Goal: Task Accomplishment & Management: Complete application form

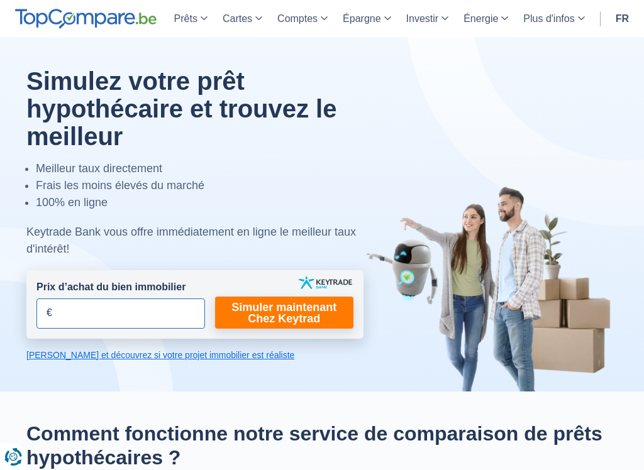
click at [140, 314] on input "Prix d’achat du bien immobilier" at bounding box center [120, 314] width 169 height 30
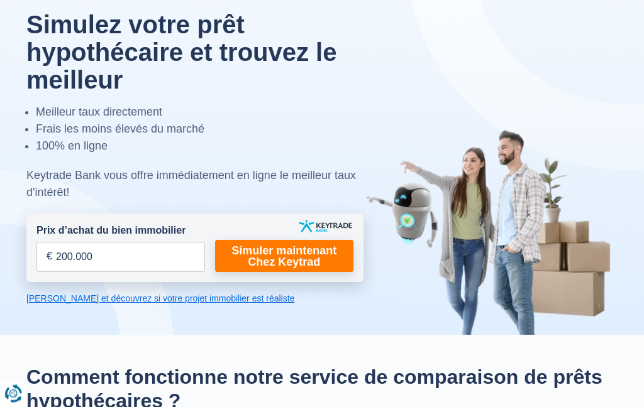
scroll to position [55, 0]
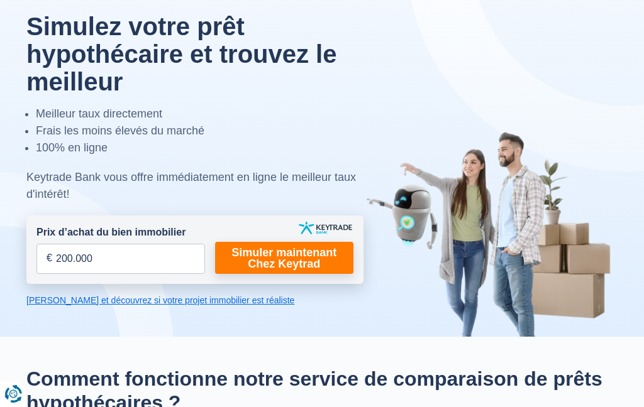
click at [274, 257] on link "Simuler maintenant Chez Keytrad" at bounding box center [284, 258] width 138 height 32
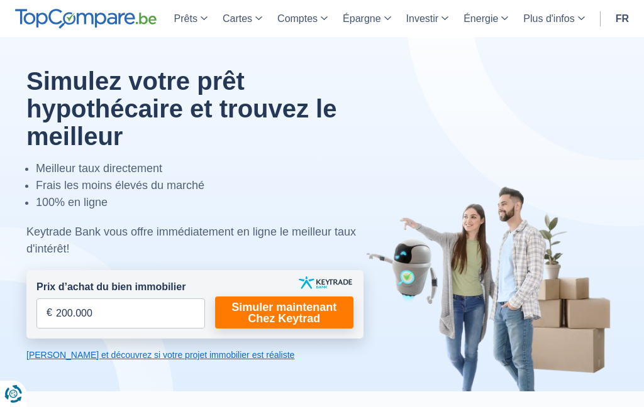
click at [279, 306] on link "Simuler maintenant Chez Keytrad" at bounding box center [284, 313] width 138 height 32
click at [278, 306] on link "Simuler maintenant Chez Keytrad" at bounding box center [284, 313] width 138 height 32
click at [272, 321] on link "Simuler maintenant Chez Keytrad" at bounding box center [284, 313] width 138 height 32
click at [271, 321] on link "Simuler maintenant Chez Keytrad" at bounding box center [284, 313] width 138 height 32
click at [261, 319] on link "Simuler maintenant Chez Keytrad" at bounding box center [284, 313] width 138 height 32
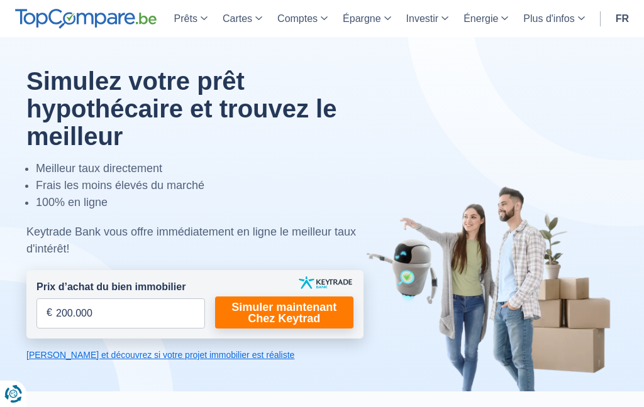
click at [261, 318] on link "Simuler maintenant Chez Keytrad" at bounding box center [284, 313] width 138 height 32
click at [269, 317] on link "Simuler maintenant Chez Keytrad" at bounding box center [284, 313] width 138 height 32
click at [201, 370] on div at bounding box center [322, 214] width 610 height 355
click at [95, 360] on link "[PERSON_NAME] et découvrez si votre projet immobilier est réaliste" at bounding box center [194, 355] width 337 height 13
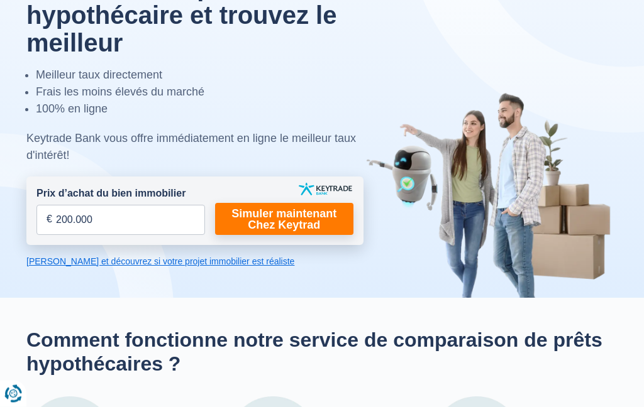
scroll to position [89, 0]
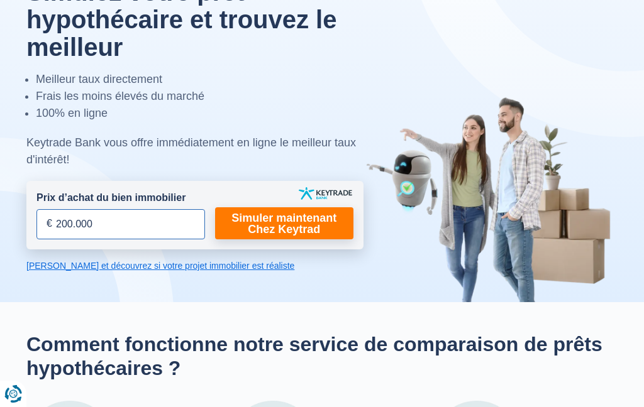
click at [112, 226] on input "200.000" at bounding box center [120, 224] width 169 height 30
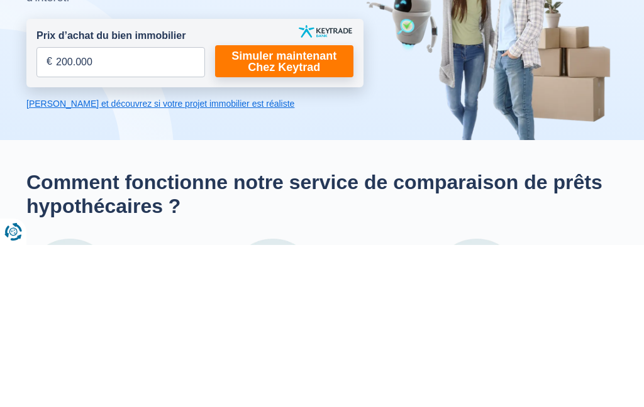
click at [307, 208] on link "Simuler maintenant Chez Keytrad" at bounding box center [284, 224] width 138 height 32
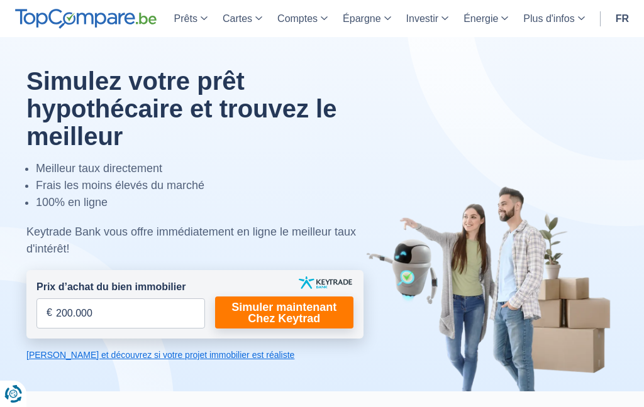
click at [280, 310] on link "Simuler maintenant Chez Keytrad" at bounding box center [284, 313] width 138 height 32
click at [274, 308] on link "Simuler maintenant Chez Keytrad" at bounding box center [284, 313] width 138 height 32
click at [267, 309] on link "Simuler maintenant Chez Keytrad" at bounding box center [284, 313] width 138 height 32
click at [261, 307] on link "Simuler maintenant Chez Keytrad" at bounding box center [284, 313] width 138 height 32
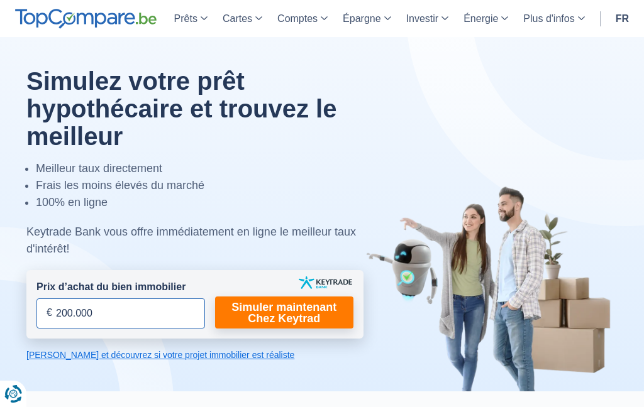
click at [111, 315] on input "200.000" at bounding box center [120, 314] width 169 height 30
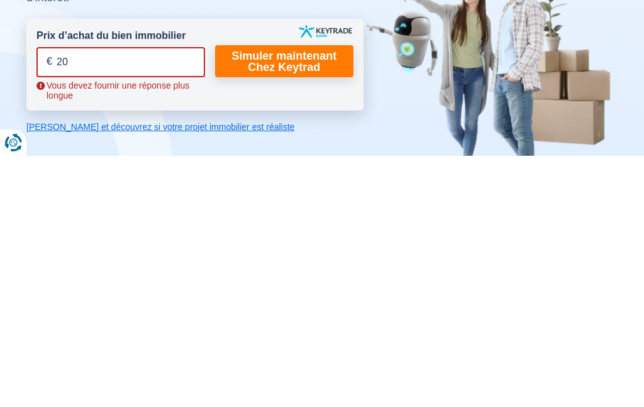
type input "2"
type input "200.000"
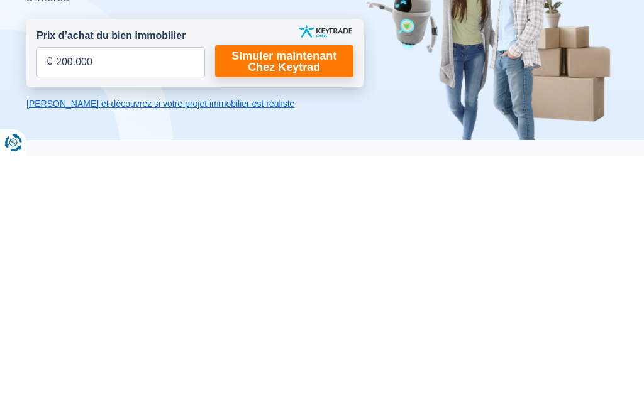
click at [277, 297] on link "Simuler maintenant Chez Keytrad" at bounding box center [284, 313] width 138 height 32
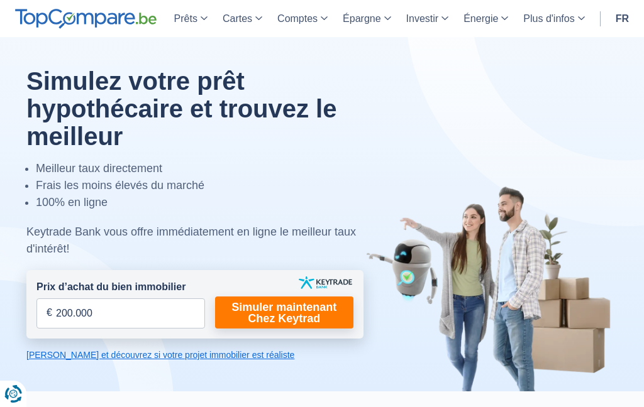
click at [176, 358] on link "[PERSON_NAME] et découvrez si votre projet immobilier est réaliste" at bounding box center [194, 355] width 337 height 13
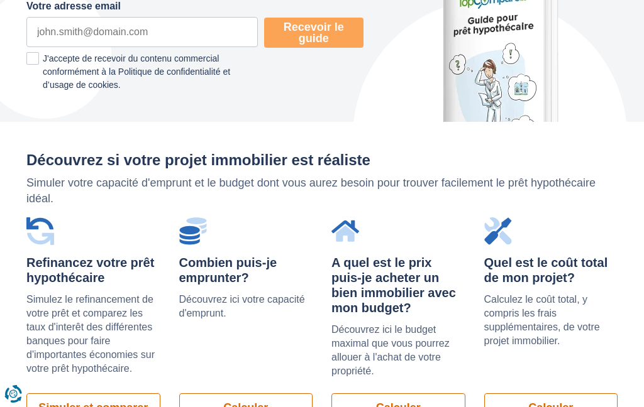
scroll to position [989, 0]
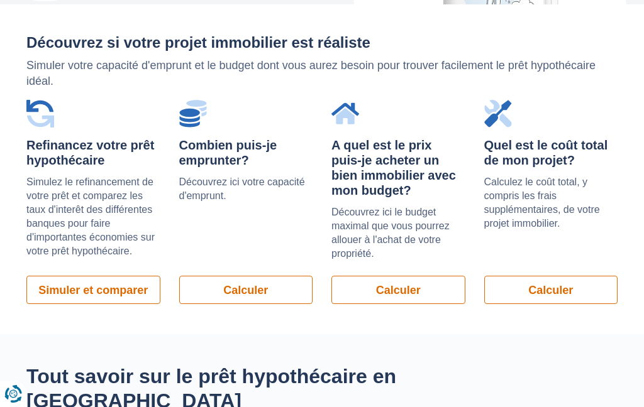
click at [107, 290] on link "Simuler et comparer" at bounding box center [93, 290] width 134 height 28
click at [397, 277] on link "Calculer" at bounding box center [398, 290] width 134 height 28
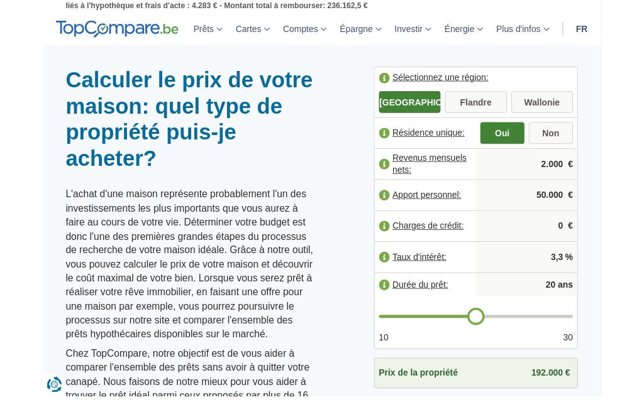
scroll to position [30, 0]
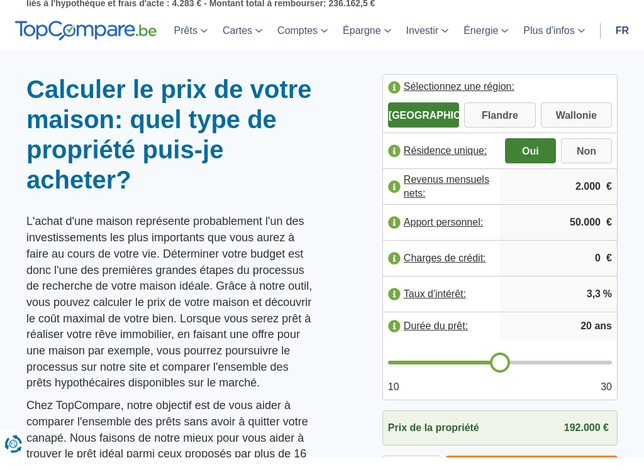
click at [580, 222] on input "50.000" at bounding box center [558, 236] width 107 height 34
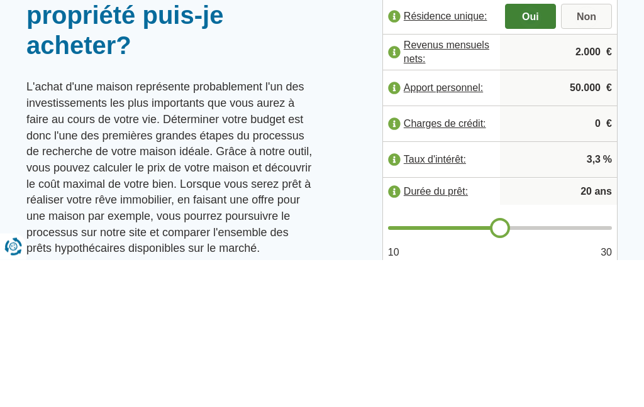
click at [567, 219] on input "50.000" at bounding box center [558, 236] width 107 height 34
click at [356, 87] on div at bounding box center [322, 87] width 644 height 0
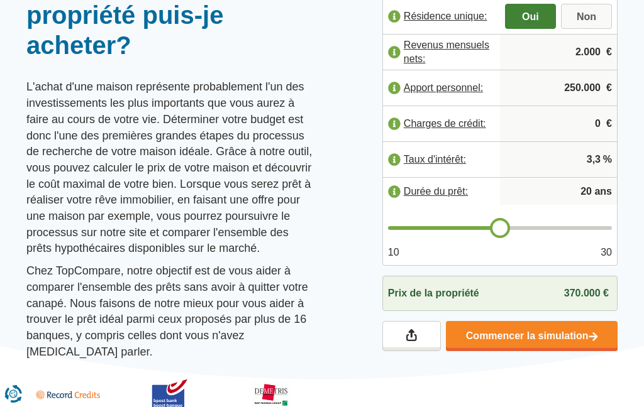
click at [580, 84] on input "250.000" at bounding box center [558, 88] width 107 height 34
type input "220.000"
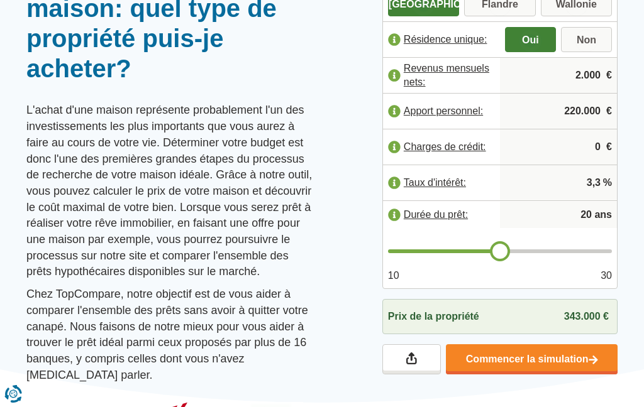
scroll to position [149, 0]
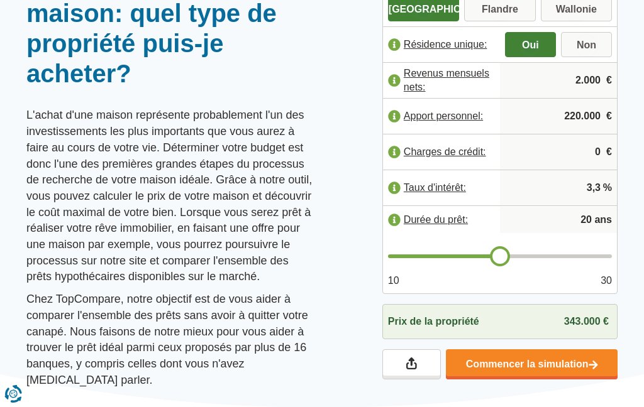
click at [593, 216] on input "20" at bounding box center [558, 220] width 107 height 25
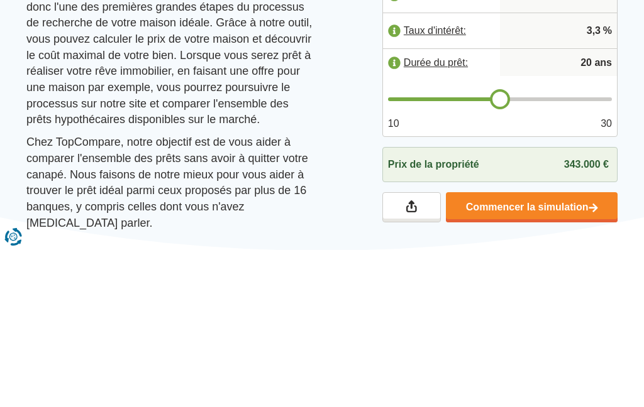
type input "2"
type input "1"
type input "20"
type input "5"
type input "20"
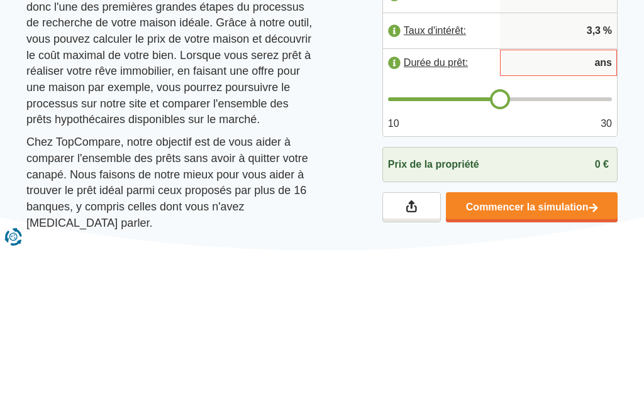
type input "1"
type input "20"
type input "5"
type input "20"
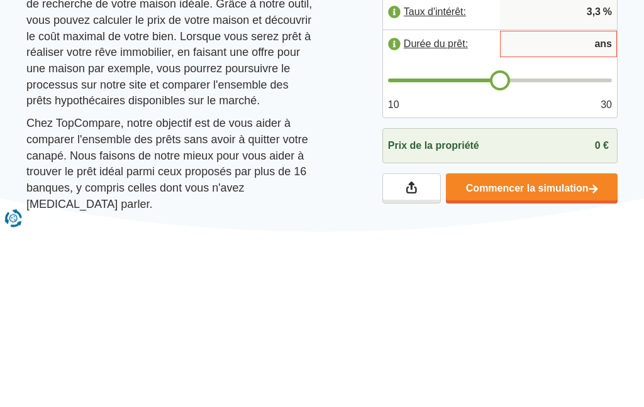
type input "19"
type input "18"
type input "17"
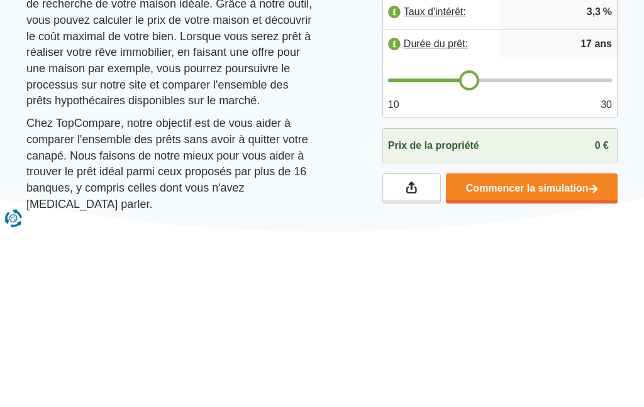
type input "17"
type input "16"
type input "15"
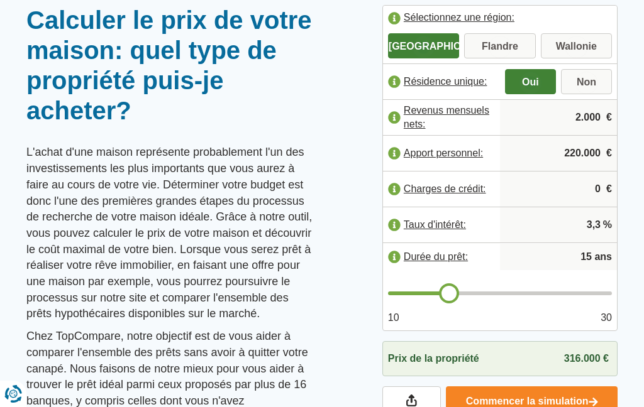
scroll to position [111, 0]
click at [589, 116] on input "2.000" at bounding box center [558, 118] width 107 height 34
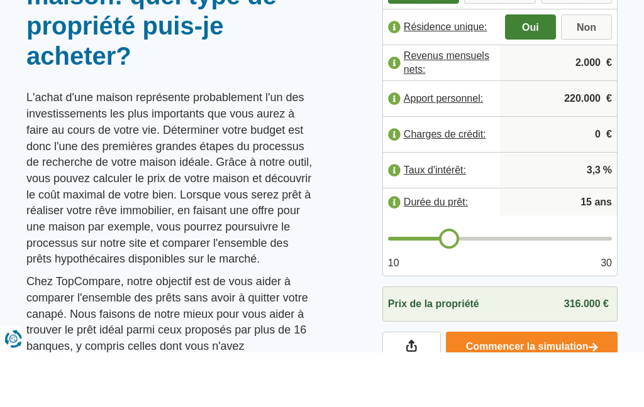
click at [576, 101] on input "2.000" at bounding box center [558, 118] width 107 height 34
click at [590, 101] on input "2.000" at bounding box center [558, 118] width 107 height 34
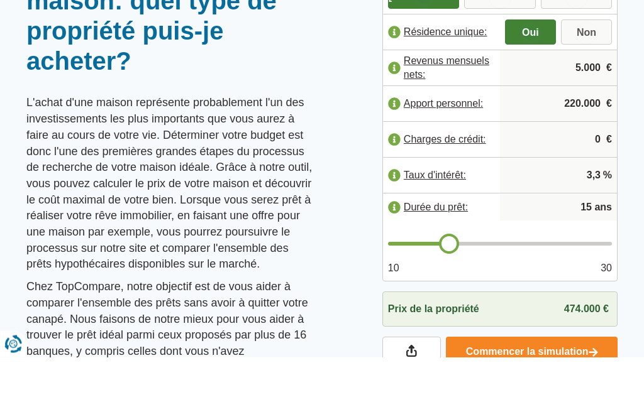
scroll to position [124, 0]
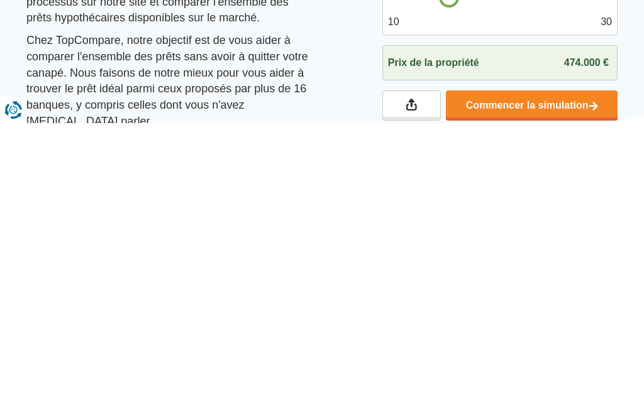
type input "5.000"
click at [530, 375] on link "Commencer la simulation" at bounding box center [532, 390] width 172 height 30
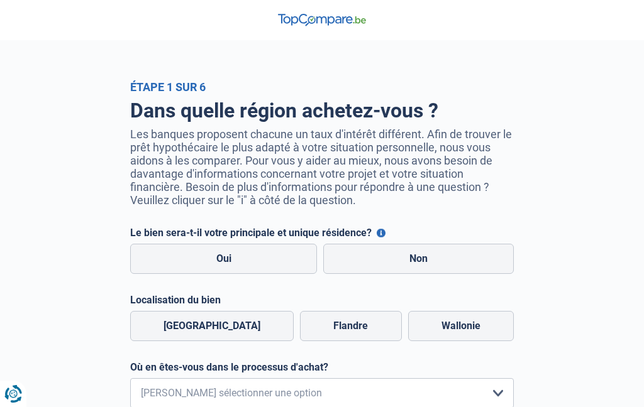
click at [255, 264] on label "Oui" at bounding box center [223, 259] width 187 height 30
click at [255, 264] on input "Oui" at bounding box center [223, 259] width 187 height 30
radio input "true"
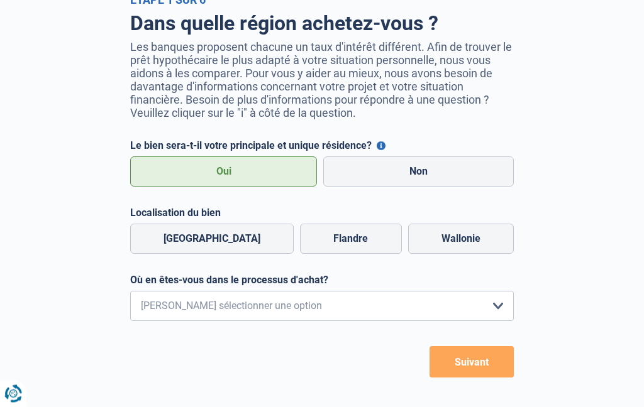
scroll to position [96, 0]
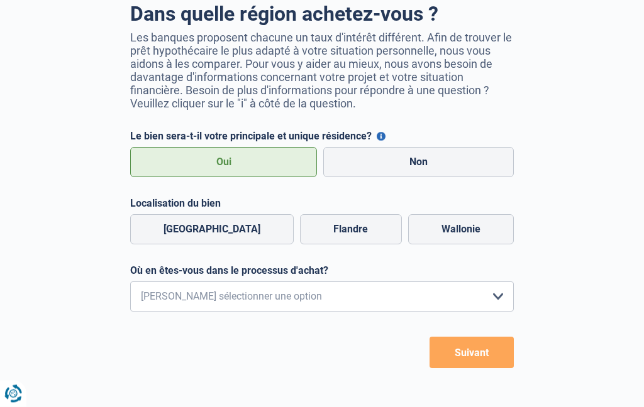
click at [458, 232] on label "Wallonie" at bounding box center [461, 230] width 106 height 30
click at [458, 232] on input "Wallonie" at bounding box center [461, 230] width 106 height 30
radio input "true"
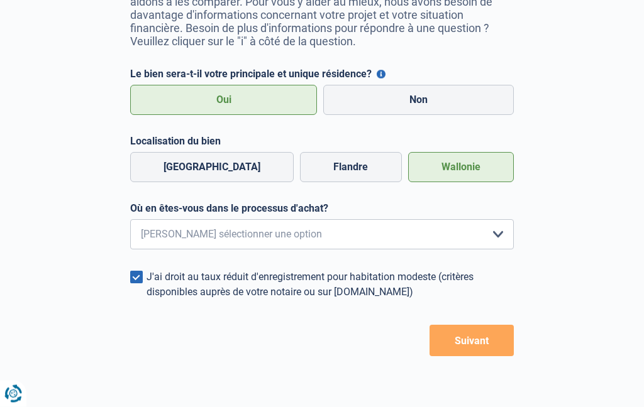
scroll to position [159, 0]
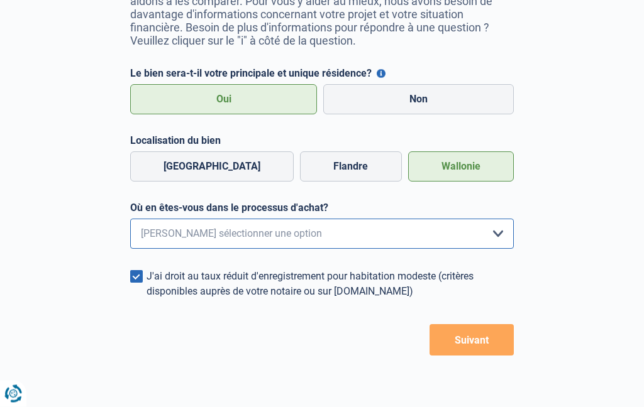
click at [496, 239] on select "Je me renseigne juste car je n'ai pas de projet d'achat concret actuellement Je…" at bounding box center [322, 234] width 384 height 30
select select "1c"
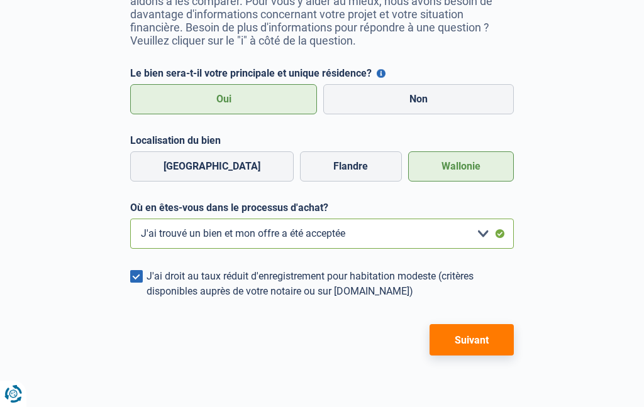
scroll to position [210, 0]
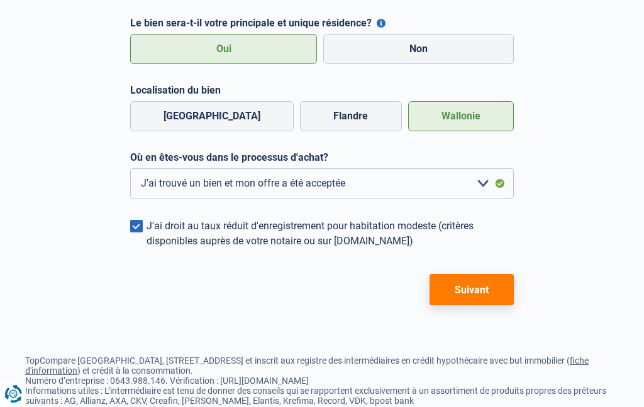
click at [466, 287] on button "Suivant" at bounding box center [472, 289] width 84 height 31
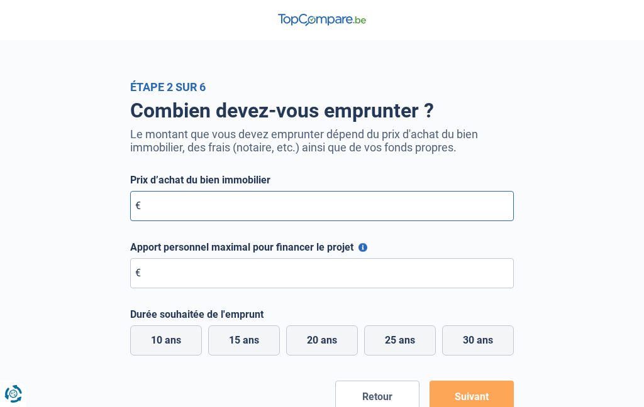
click at [168, 210] on input "Prix d’achat du bien immobilier" at bounding box center [322, 206] width 384 height 30
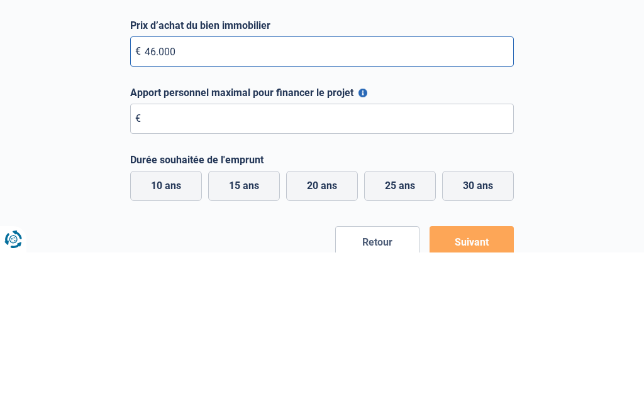
type input "460.000"
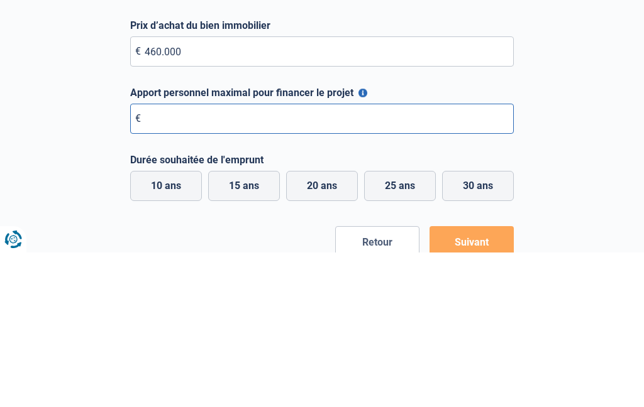
click at [171, 258] on input "Apport personnel maximal pour financer le projet" at bounding box center [322, 273] width 384 height 30
type input "220.000"
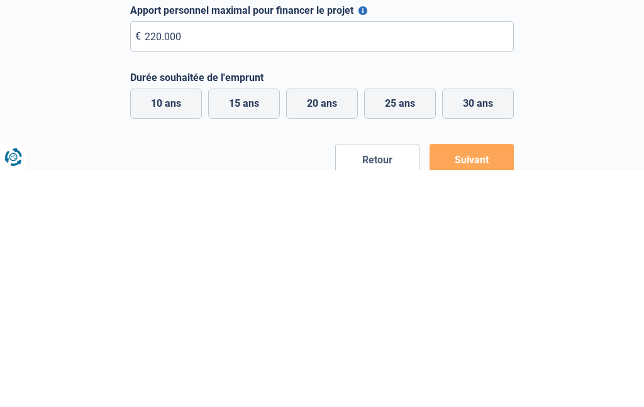
click at [237, 326] on label "15 ans" at bounding box center [244, 341] width 72 height 30
click at [237, 326] on input "15 ans" at bounding box center [244, 341] width 72 height 30
radio input "true"
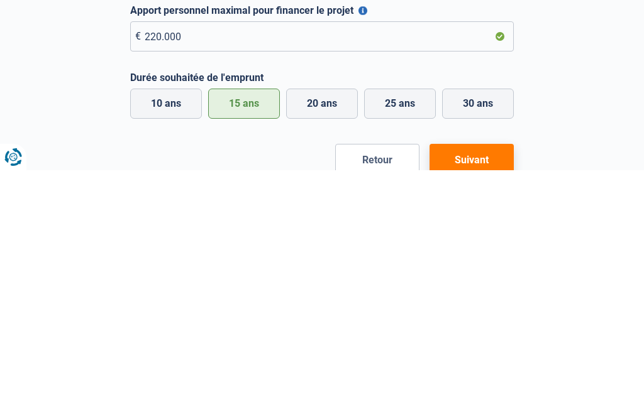
scroll to position [203, 0]
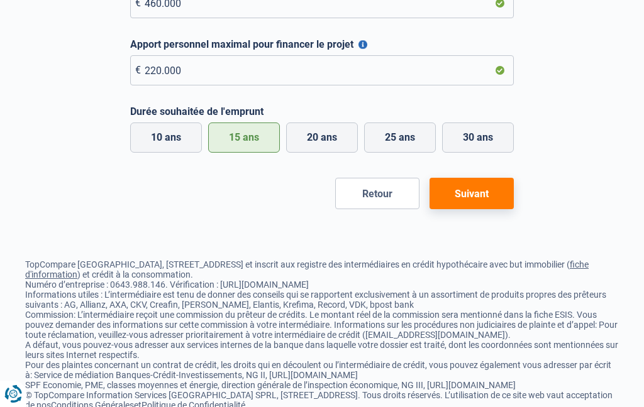
click at [475, 202] on button "Suivant" at bounding box center [472, 193] width 84 height 31
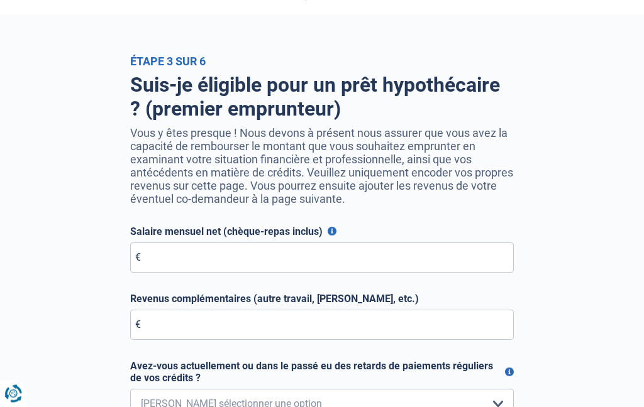
scroll to position [26, 0]
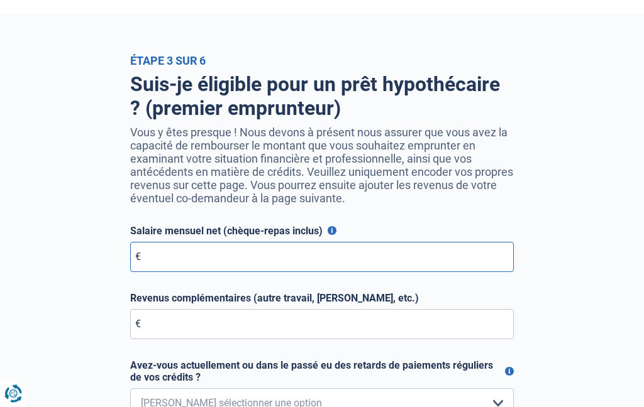
click at [197, 264] on input "Salaire mensuel net (chèque-repas inclus)" at bounding box center [322, 258] width 384 height 30
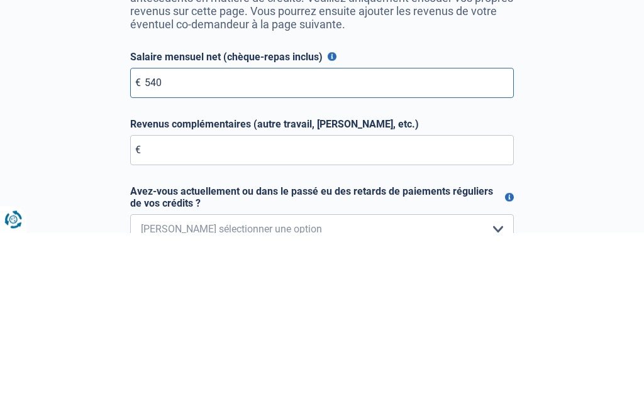
type input "5.400"
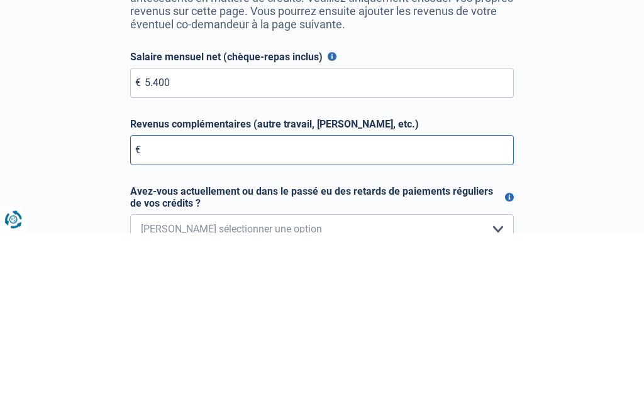
click at [209, 310] on input "Revenus complémentaires (autre travail, loyer, etc.)" at bounding box center [322, 325] width 384 height 30
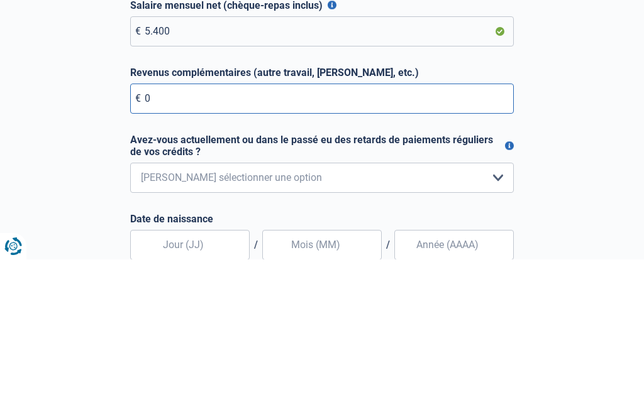
scroll to position [111, 0]
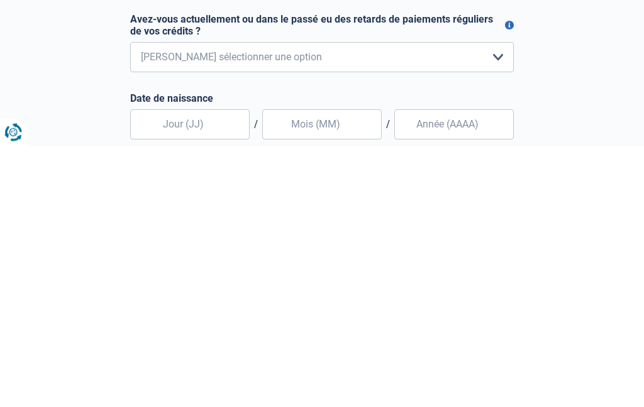
type input "0"
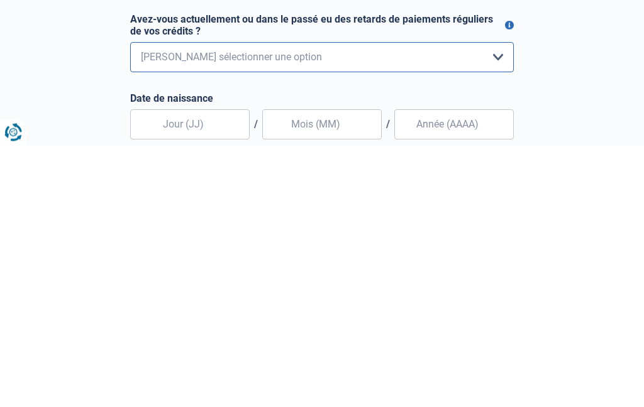
click at [496, 304] on select "Non, jamais Oui mais j'ai tout remboursé il y a moins d'un an Oui mais cela fai…" at bounding box center [322, 319] width 384 height 30
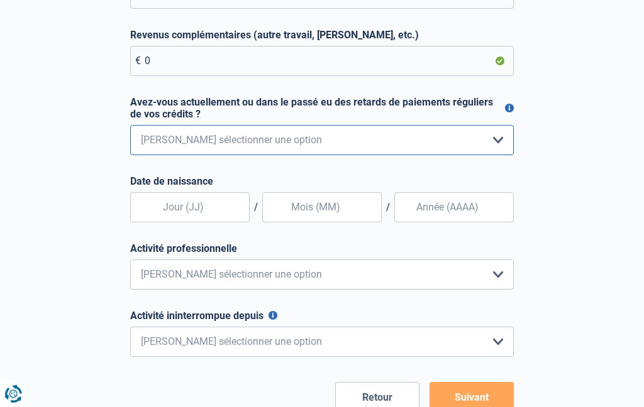
scroll to position [289, 0]
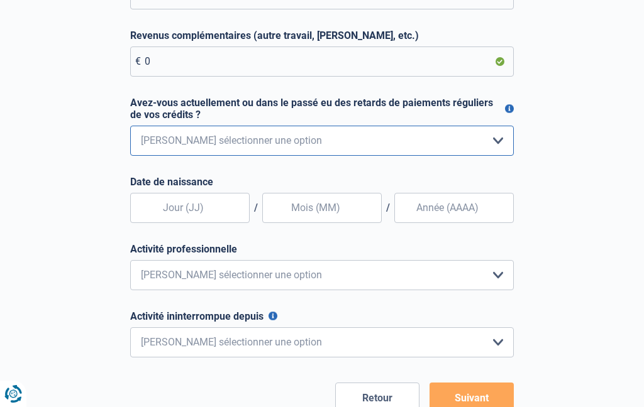
click at [503, 145] on select "Non, jamais Oui mais j'ai tout remboursé il y a moins d'un an Oui mais cela fai…" at bounding box center [322, 141] width 384 height 30
select select "0"
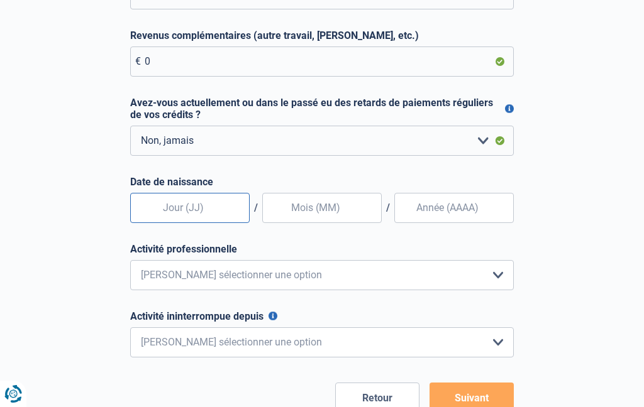
click at [206, 215] on input "text" at bounding box center [189, 208] width 119 height 30
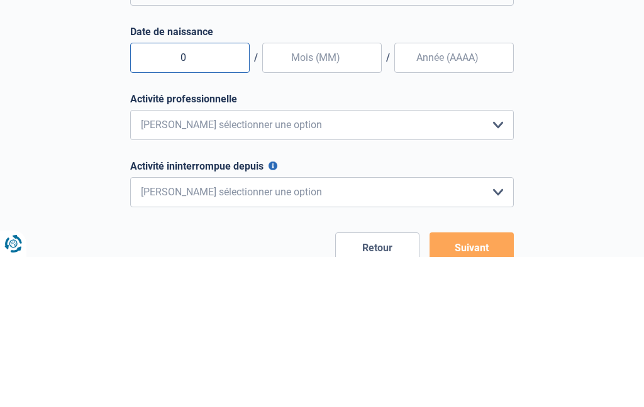
type input "03"
type input "09"
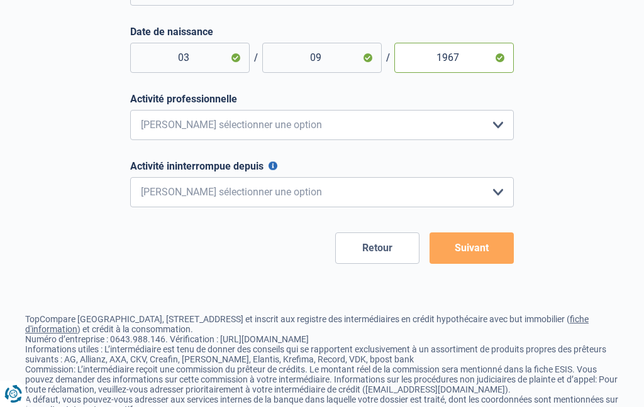
type input "1967"
click at [502, 129] on select "Employé privé Ouvrier Fonctionnaire Indépendant Dirigeant d'entreprise Pensionn…" at bounding box center [322, 125] width 384 height 30
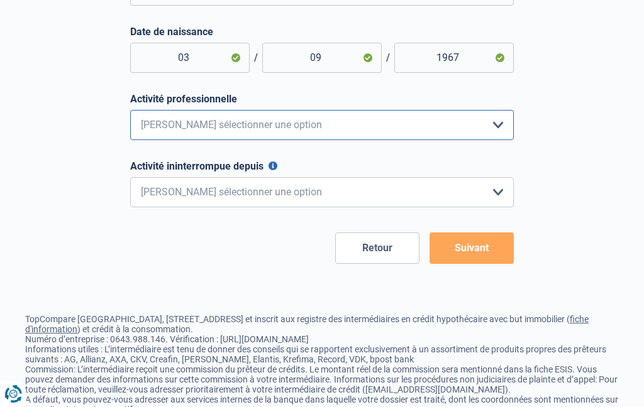
select select "privateEmployee"
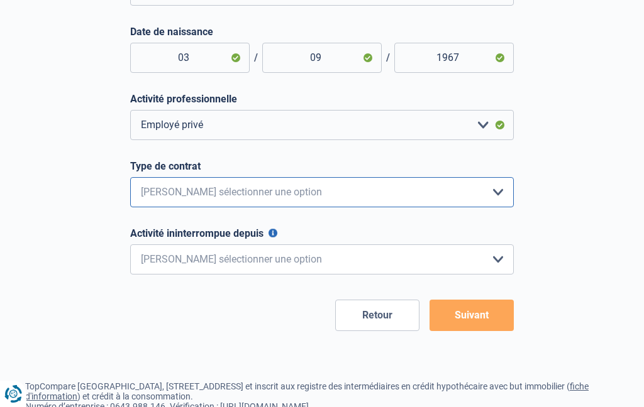
click at [494, 194] on select "Intérimaire Contrat à Durée Indéterminée Contrat à Durée Déterminée Veuillez sé…" at bounding box center [322, 192] width 384 height 30
select select "permanent"
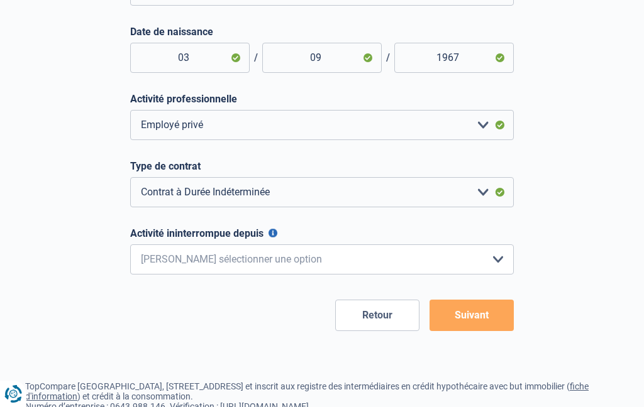
click at [501, 261] on select "< 6 mois 6 - 12 mois 12 - 24 mois 24 - 36 mois > 36 mois Veuillez sélectionner …" at bounding box center [322, 260] width 384 height 30
click at [475, 313] on button "Suivant" at bounding box center [472, 315] width 84 height 31
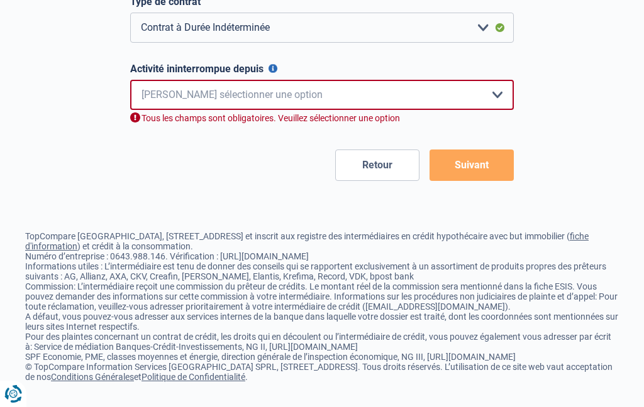
scroll to position [628, 0]
click at [497, 80] on select "< 6 mois 6 - 12 mois 12 - 24 mois 24 - 36 mois > 36 mois Veuillez sélectionner …" at bounding box center [322, 95] width 384 height 30
click at [271, 64] on button "Activité ininterrompue depuis" at bounding box center [273, 68] width 9 height 9
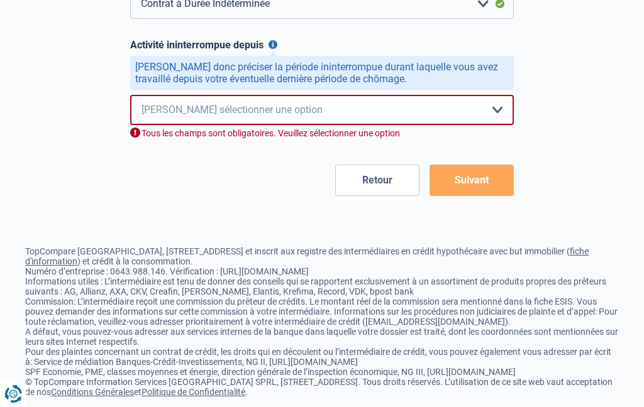
click at [501, 117] on select "< 6 mois 6 - 12 mois 12 - 24 mois 24 - 36 mois > 36 mois Veuillez sélectionner …" at bounding box center [322, 110] width 384 height 30
select select "more36"
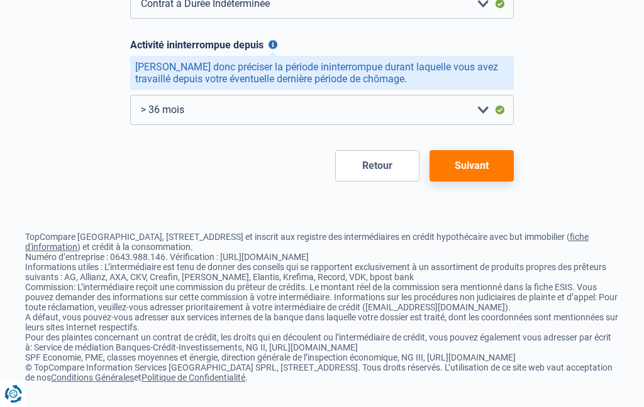
click at [473, 168] on button "Suivant" at bounding box center [472, 165] width 84 height 31
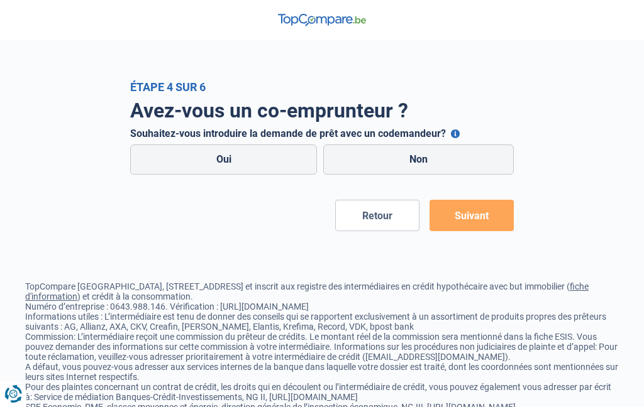
click at [245, 159] on label "Oui" at bounding box center [223, 160] width 187 height 30
click at [245, 159] on input "Oui" at bounding box center [223, 160] width 187 height 30
radio input "true"
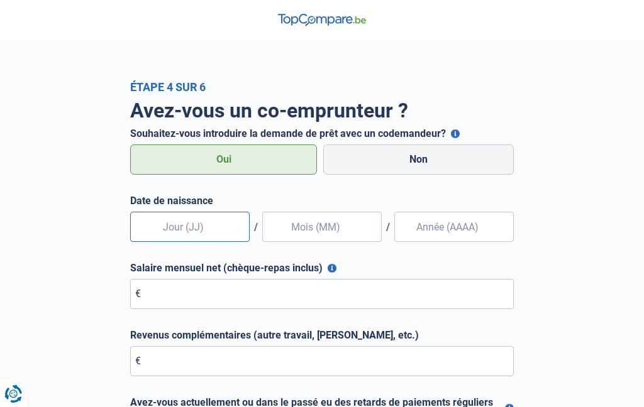
click at [207, 230] on input "text" at bounding box center [189, 227] width 119 height 30
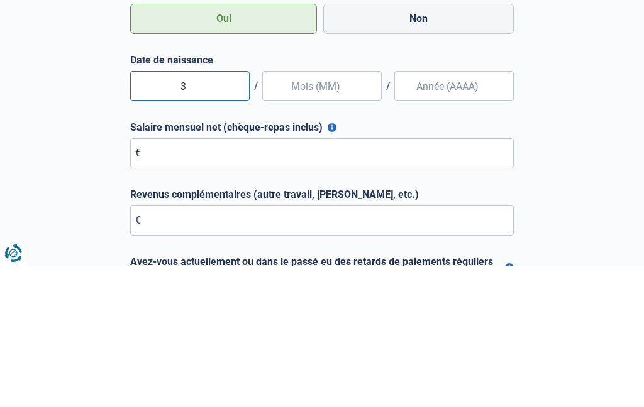
type input "31"
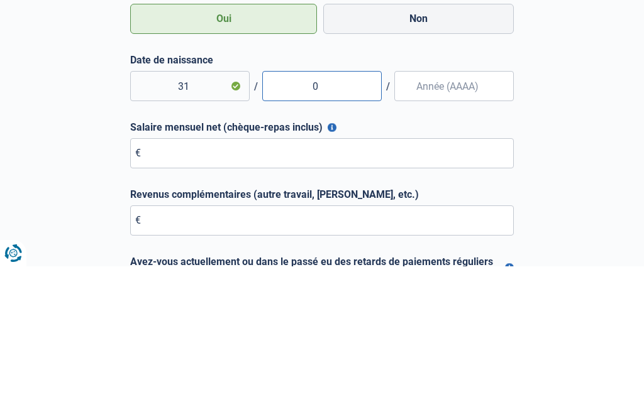
type input "03"
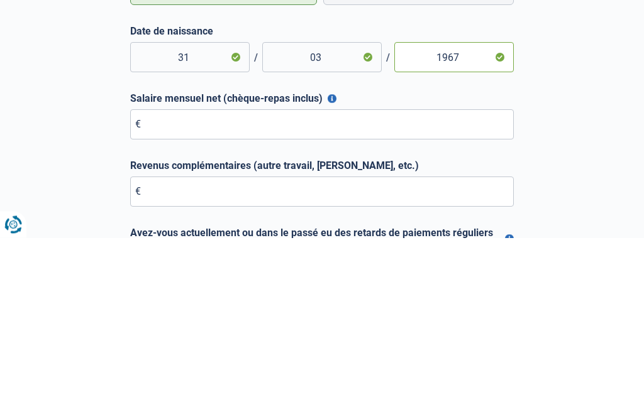
type input "1967"
click at [204, 279] on input "Salaire mensuel net (chèque-repas inclus)" at bounding box center [322, 294] width 384 height 30
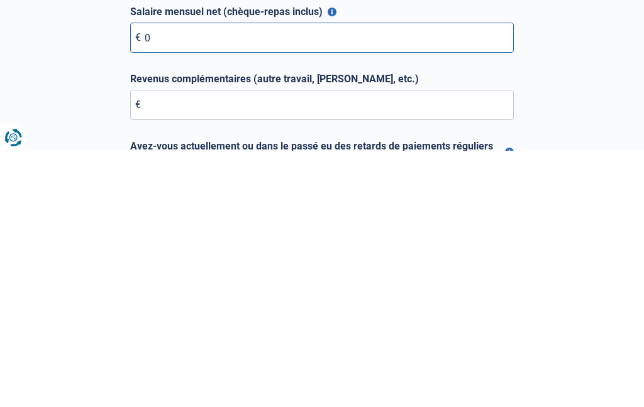
type input "0"
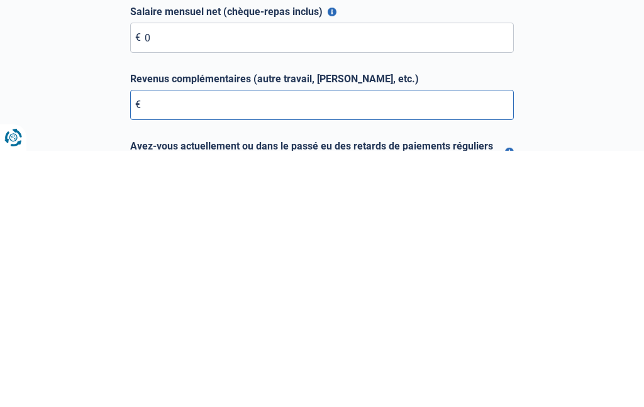
click at [194, 346] on input "Revenus complémentaires (autre travail, loyer, etc.)" at bounding box center [322, 361] width 384 height 30
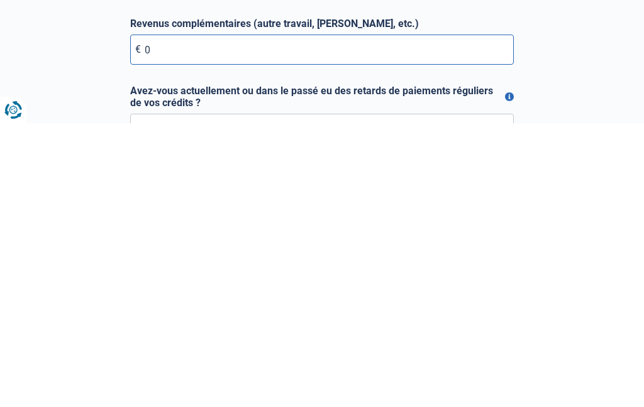
type input "0"
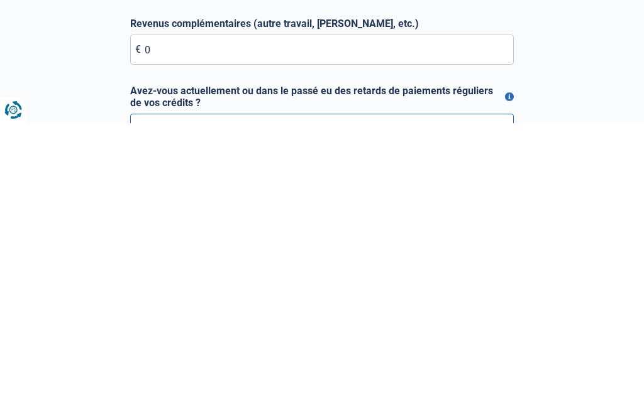
click at [495, 398] on select "Non, jamais Oui mais j'ai tout remboursé il y a moins d'un an Oui mais cela fai…" at bounding box center [322, 413] width 384 height 30
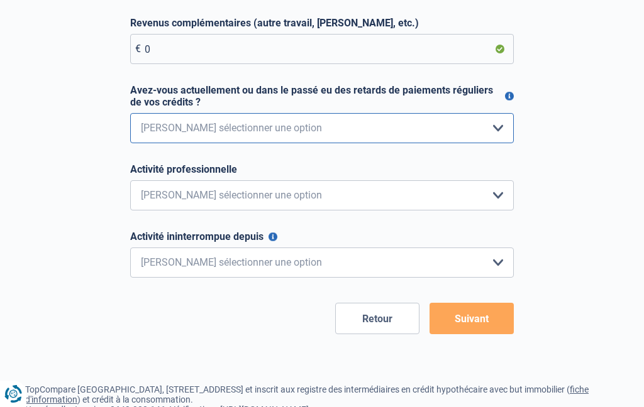
select select "0"
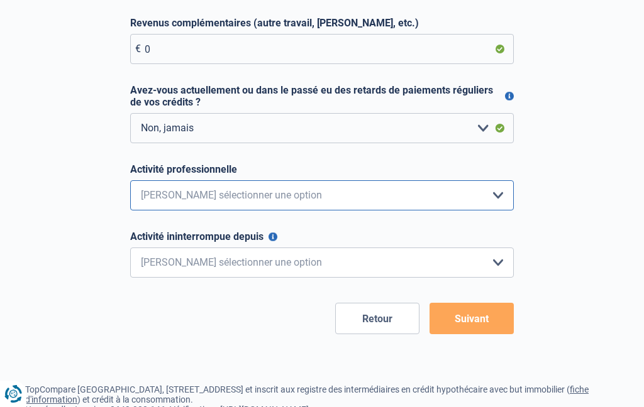
click at [495, 192] on select "Employé privé Ouvrier Fonctionnaire Indépendant Dirigeant d'entreprise Pensionn…" at bounding box center [322, 195] width 384 height 30
select select "noOccupation"
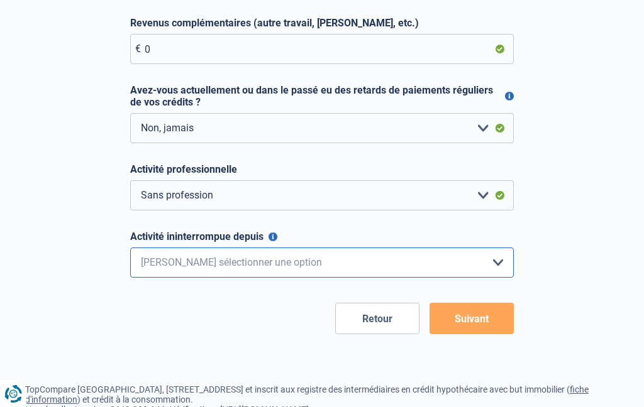
click at [499, 263] on select "< 6 mois 6 - 12 mois 12 - 24 mois 24 - 36 mois > 36 mois Veuillez sélectionner …" at bounding box center [322, 263] width 384 height 30
select select "more36"
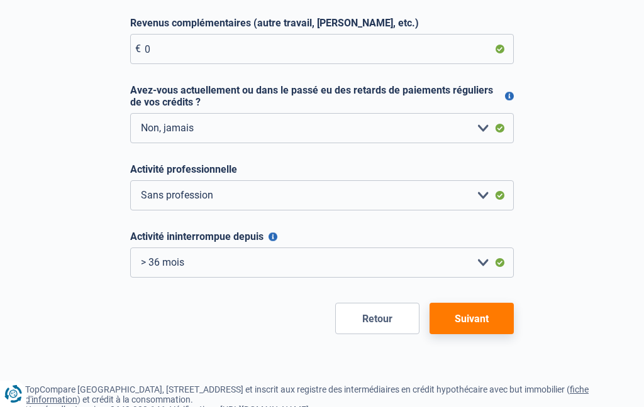
click at [468, 322] on button "Suivant" at bounding box center [472, 318] width 84 height 31
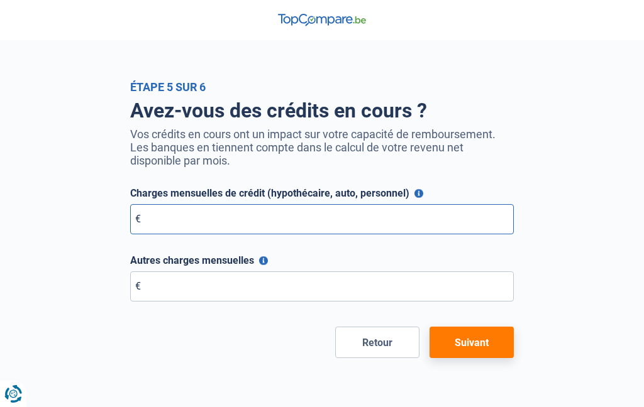
click at [185, 217] on input "Charges mensuelles de crédit (hypothécaire, auto, personnel)" at bounding box center [322, 219] width 384 height 30
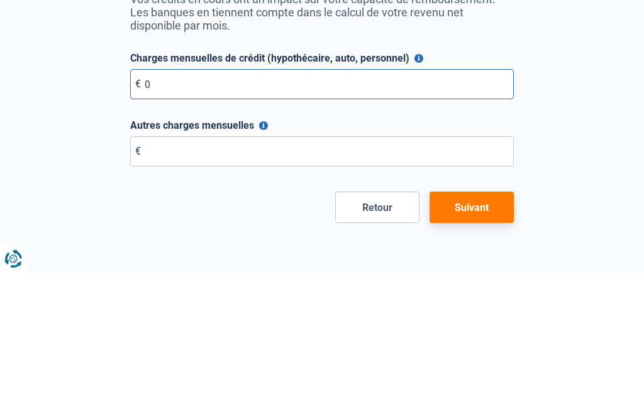
type input "0"
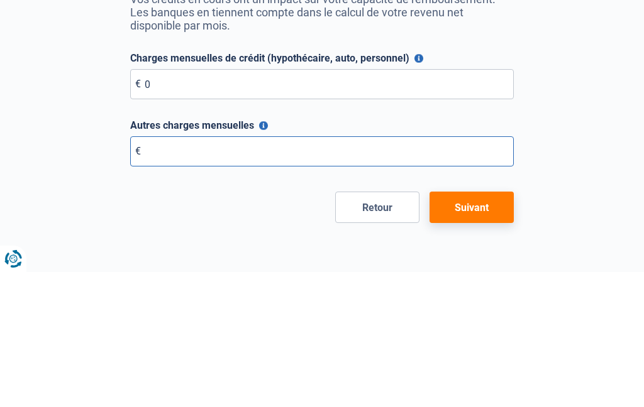
click at [171, 272] on input "Autres charges mensuelles" at bounding box center [322, 287] width 384 height 30
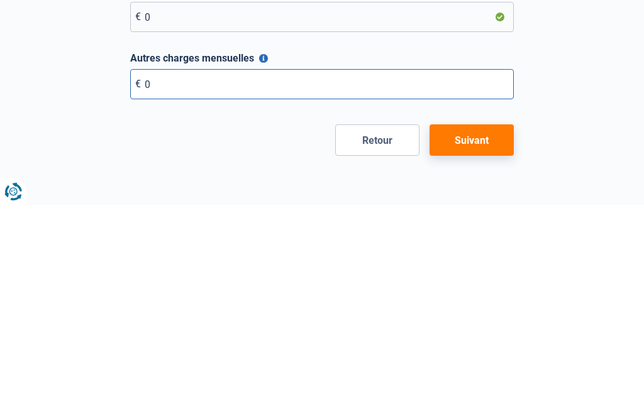
type input "0"
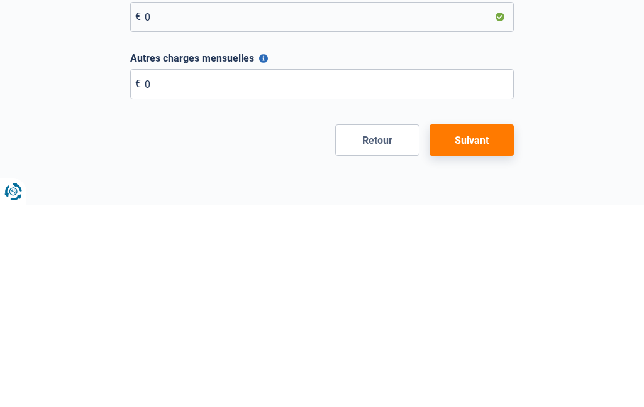
click at [484, 327] on button "Suivant" at bounding box center [472, 342] width 84 height 31
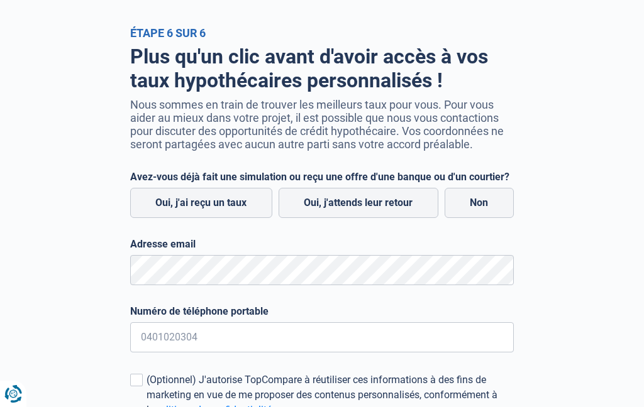
scroll to position [58, 0]
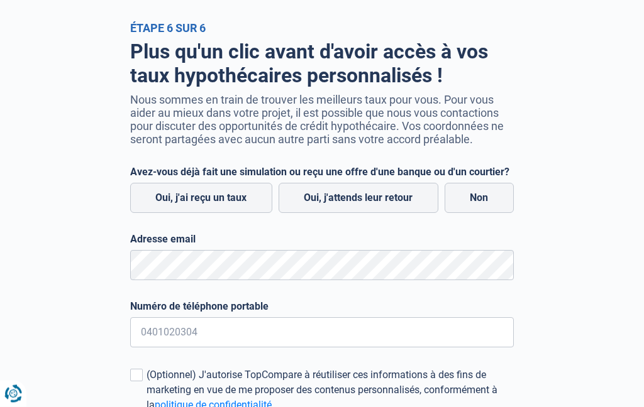
click at [487, 202] on label "Non" at bounding box center [479, 199] width 69 height 30
click at [487, 202] on input "Non" at bounding box center [479, 199] width 69 height 30
radio input "true"
click at [484, 194] on label "Non" at bounding box center [479, 198] width 69 height 30
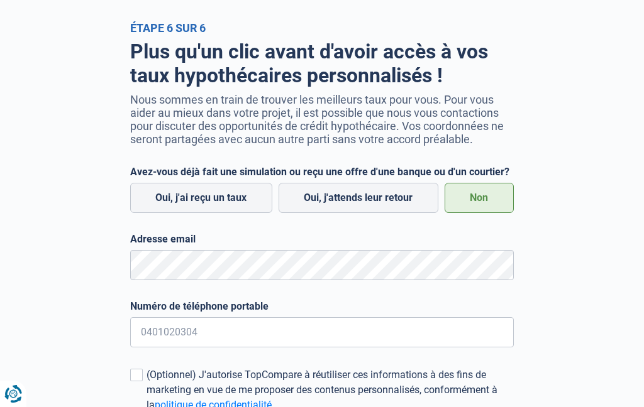
click at [484, 194] on input "Non" at bounding box center [479, 198] width 69 height 30
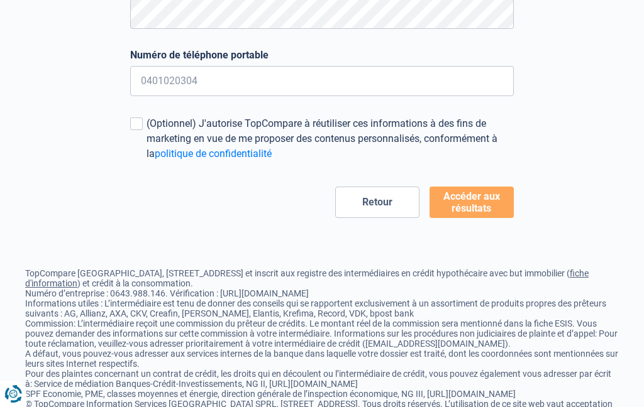
scroll to position [309, 0]
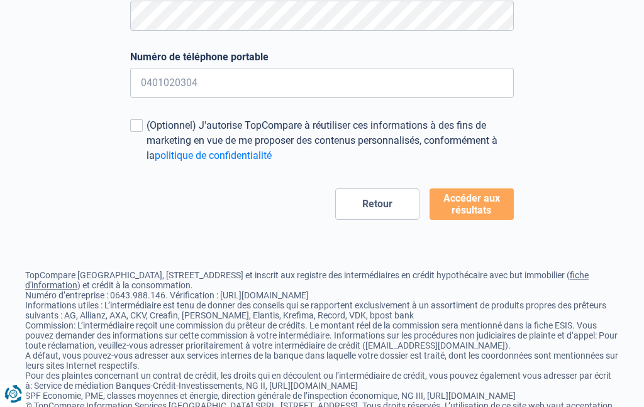
click at [380, 210] on button "Retour" at bounding box center [377, 204] width 84 height 31
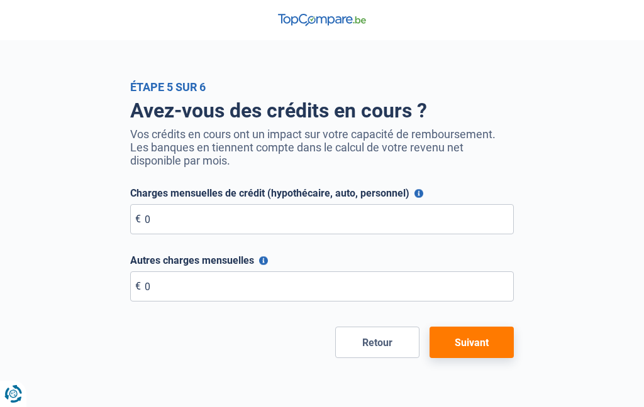
click at [382, 338] on button "Retour" at bounding box center [377, 342] width 84 height 31
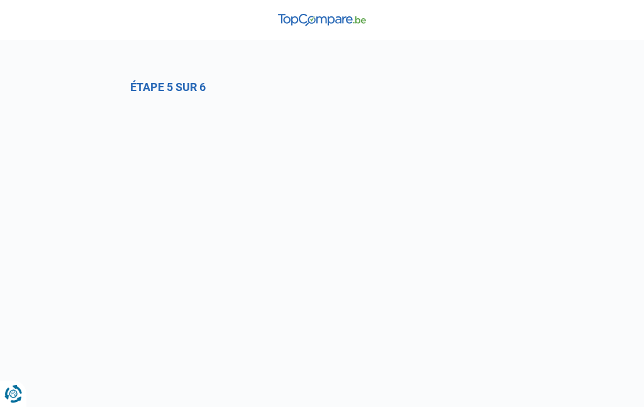
select select "0"
select select "noOccupation"
select select "more36"
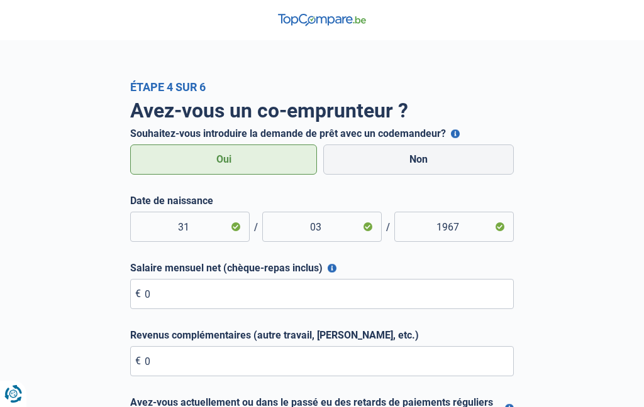
click at [381, 340] on label "Revenus complémentaires (autre travail, loyer, etc.)" at bounding box center [322, 336] width 384 height 12
click at [505, 224] on input "1967" at bounding box center [453, 227] width 119 height 30
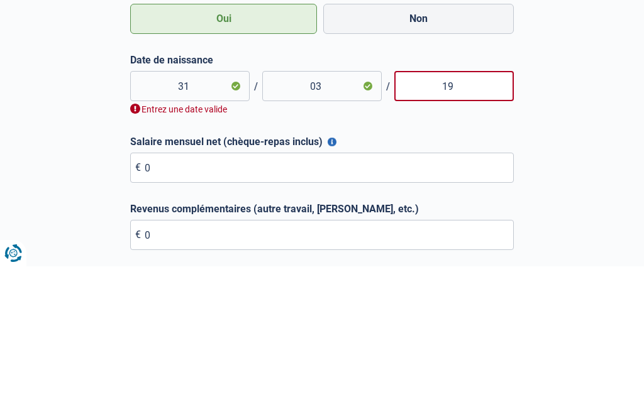
type input "1"
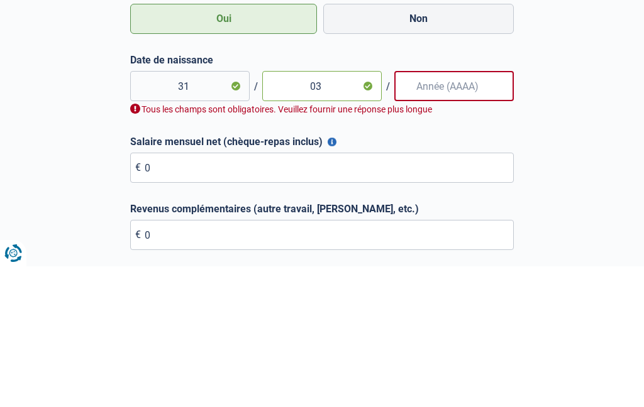
click at [330, 212] on input "03" at bounding box center [321, 227] width 119 height 30
type input "0"
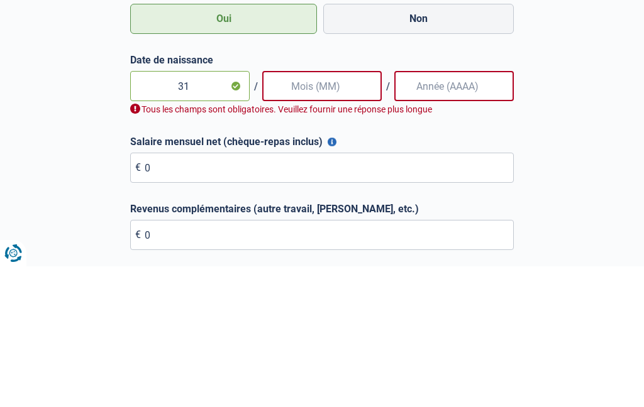
click at [196, 212] on input "31" at bounding box center [189, 227] width 119 height 30
type input "3"
